Goal: Obtain resource: Download file/media

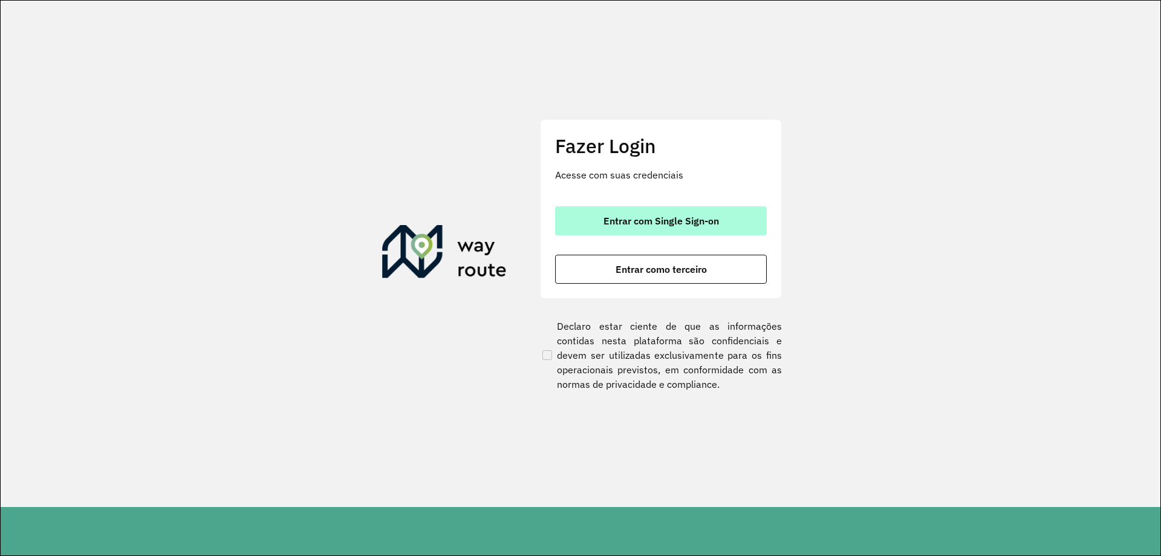
click at [634, 225] on span "Entrar com Single Sign-on" at bounding box center [662, 221] width 116 height 10
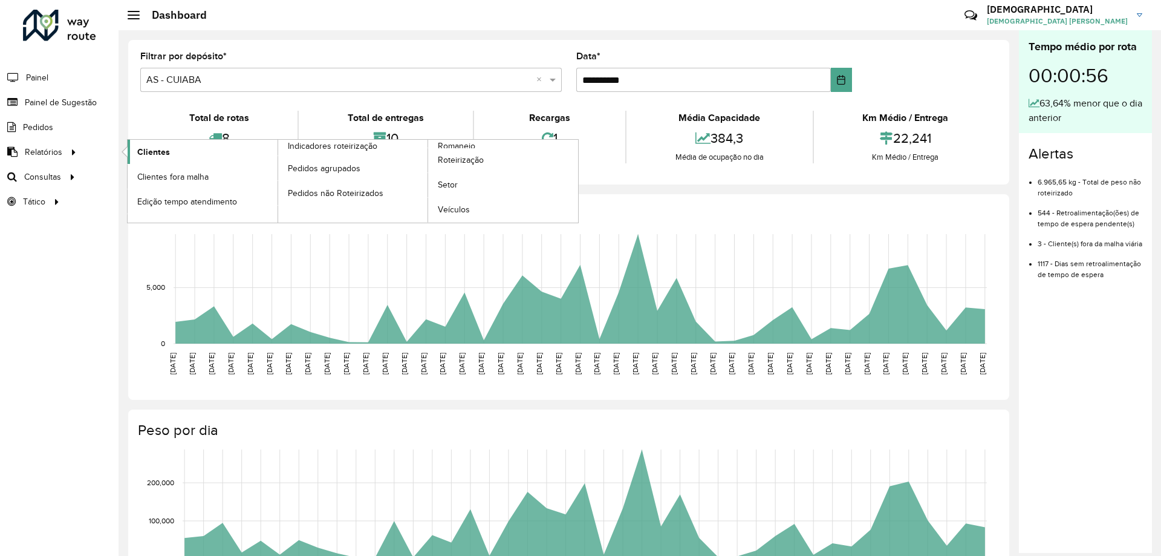
click at [143, 146] on span "Clientes" at bounding box center [153, 152] width 33 height 13
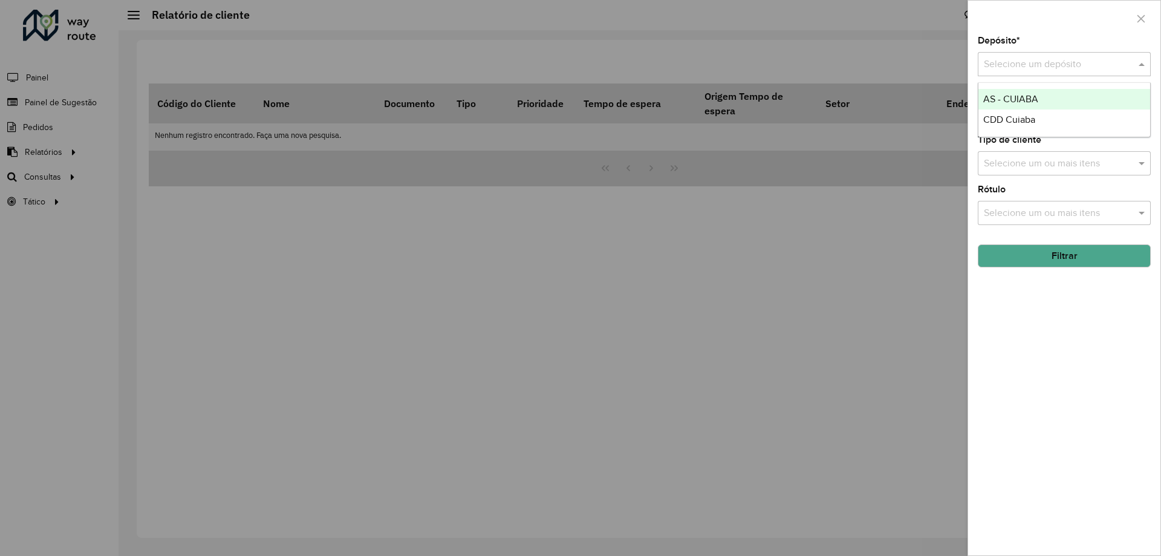
click at [1021, 73] on div "Selecione um depósito" at bounding box center [1064, 64] width 173 height 24
click at [1015, 114] on span "CDD Cuiaba" at bounding box center [1009, 119] width 52 height 10
click at [1015, 117] on input "text" at bounding box center [1058, 114] width 155 height 15
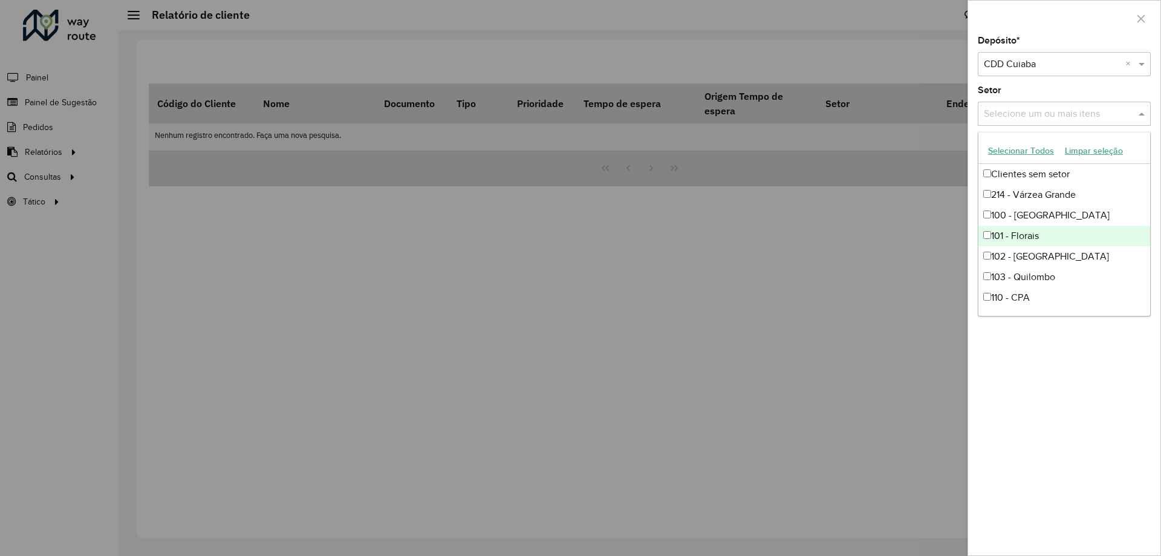
drag, startPoint x: 1041, startPoint y: 443, endPoint x: 1055, endPoint y: 335, distance: 109.1
click at [1041, 443] on div "Depósito * Selecione um depósito × CDD Cuiaba × Setor Selecione um ou mais iten…" at bounding box center [1064, 295] width 192 height 519
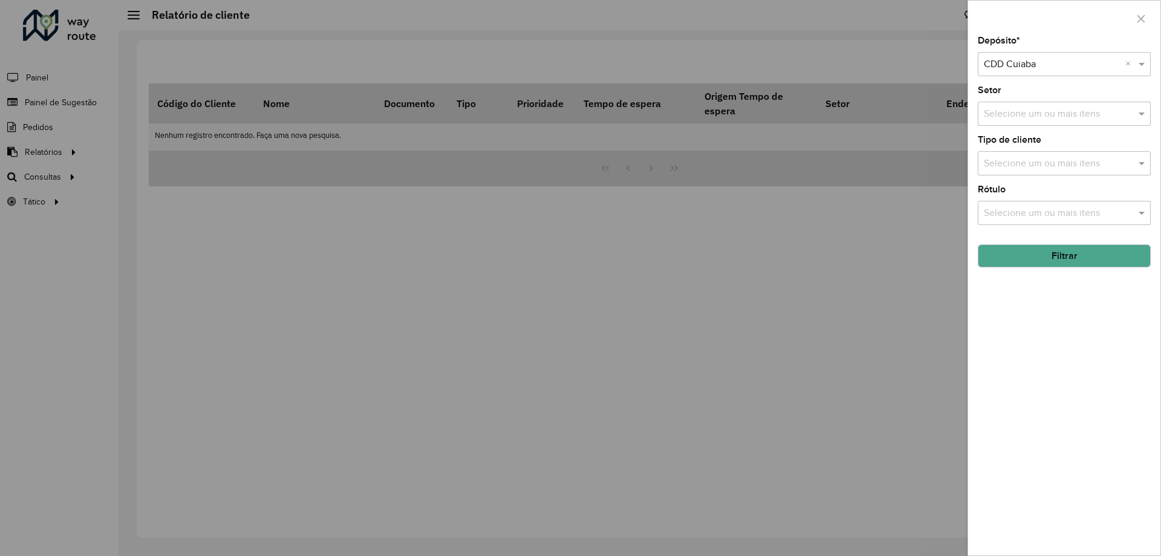
click at [1061, 252] on button "Filtrar" at bounding box center [1064, 255] width 173 height 23
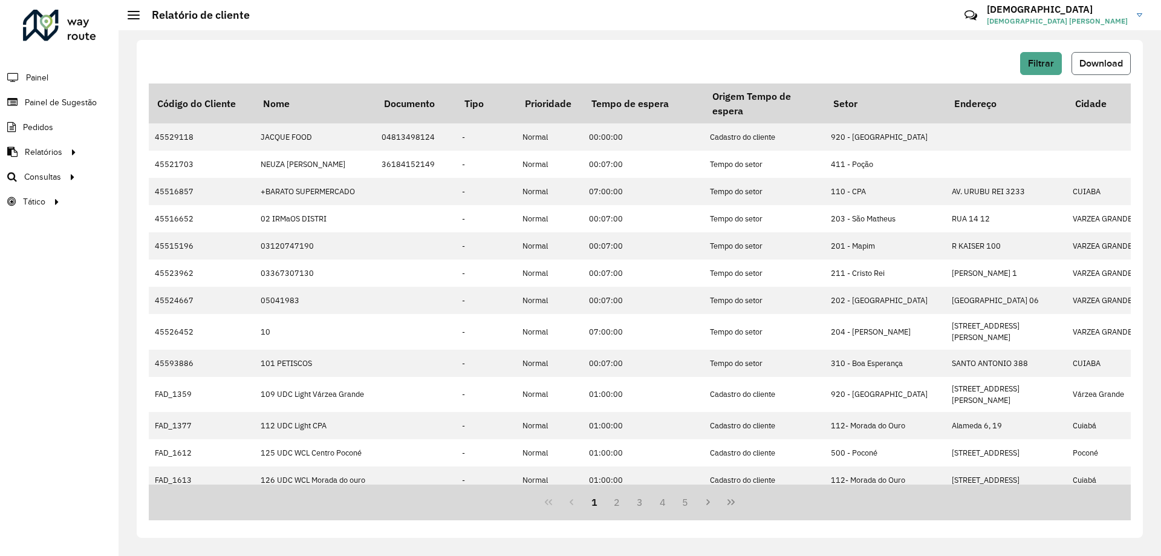
click at [1099, 65] on span "Download" at bounding box center [1101, 63] width 44 height 10
